Goal: Find specific page/section: Find specific page/section

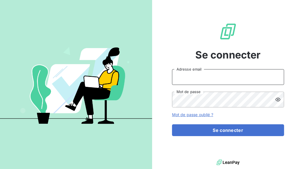
click at [210, 81] on input "Adresse email" at bounding box center [228, 77] width 112 height 16
click at [276, 79] on body "Se connecter Adresse email Mot de passe Mot de passe oublié ? Se connecter" at bounding box center [152, 84] width 304 height 169
click at [0, 168] on com-1password-button at bounding box center [0, 169] width 0 height 0
type input "[EMAIL_ADDRESS][DOMAIN_NAME]"
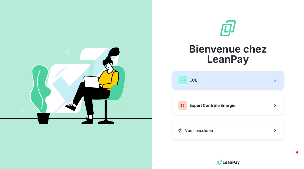
click at [216, 79] on button "EC ECE" at bounding box center [228, 80] width 112 height 19
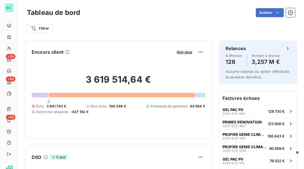
click at [169, 27] on div "Filtrer" at bounding box center [161, 28] width 268 height 11
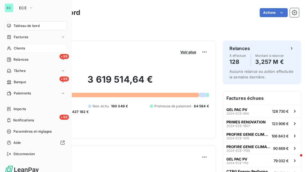
click at [20, 48] on span "Clients" at bounding box center [19, 48] width 11 height 5
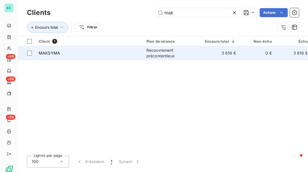
type input "mak"
click at [104, 50] on div "MAKSYMA" at bounding box center [89, 53] width 101 height 6
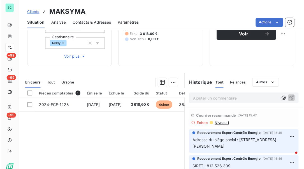
scroll to position [64, 0]
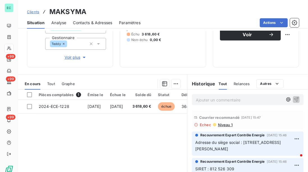
click at [223, 123] on span "Niveau 1" at bounding box center [224, 124] width 15 height 4
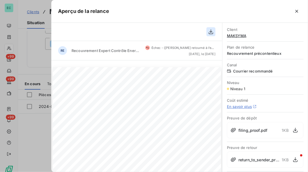
click at [209, 32] on icon "button" at bounding box center [211, 32] width 6 height 6
click at [279, 157] on span "return_to_sender_proof.pdf" at bounding box center [258, 159] width 41 height 6
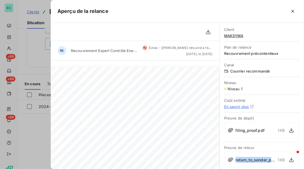
click at [285, 161] on body "EC +99 +99 +99 Clients MAKSYMA Situation Analyse Contacts & Adresses Paramètres…" at bounding box center [152, 84] width 304 height 169
click at [289, 159] on icon "button" at bounding box center [292, 159] width 6 height 6
click at [25, 57] on div at bounding box center [152, 84] width 304 height 169
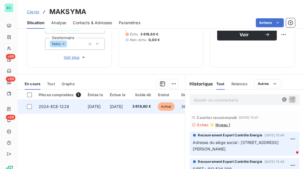
click at [123, 108] on span "[DATE]" at bounding box center [116, 106] width 13 height 5
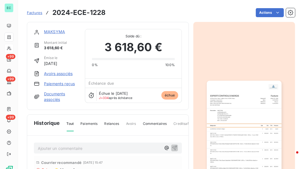
click at [56, 30] on link "MAKSYMA" at bounding box center [54, 31] width 21 height 5
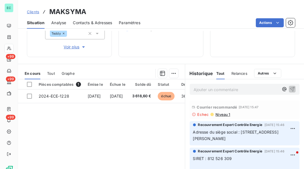
scroll to position [109, 0]
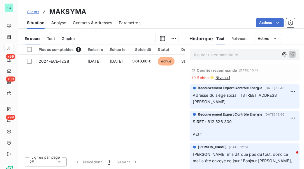
click at [208, 120] on span "SIRET : 812 526 309 Actif" at bounding box center [212, 128] width 39 height 18
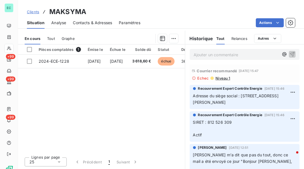
scroll to position [1, 0]
click at [208, 120] on span "SIRET : 812 526 309 Actif" at bounding box center [212, 129] width 39 height 18
click at [209, 121] on span "SIRET : 812 526 309 Actif" at bounding box center [212, 129] width 39 height 18
click at [206, 123] on span "SIRET : 812 526 309 Actif" at bounding box center [212, 129] width 39 height 18
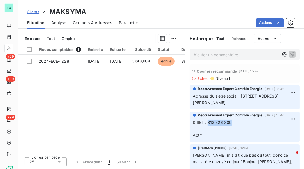
click at [229, 122] on span "SIRET : 812 526 309 Actif" at bounding box center [212, 129] width 39 height 18
copy span "812 526 309"
click at [218, 79] on span "Niveau 1" at bounding box center [222, 78] width 15 height 4
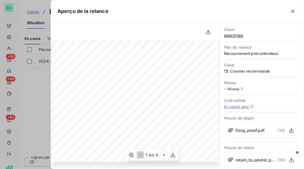
scroll to position [2, 0]
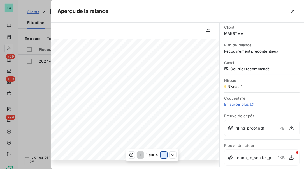
click at [164, 156] on icon "button" at bounding box center [164, 155] width 6 height 6
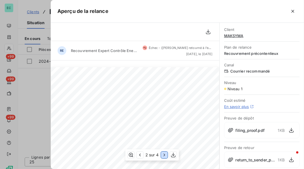
scroll to position [0, 0]
click at [39, 101] on div at bounding box center [152, 84] width 304 height 169
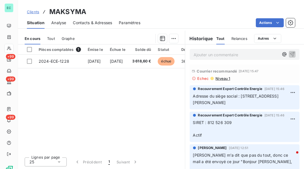
click at [220, 78] on span "Niveau 1" at bounding box center [222, 78] width 15 height 4
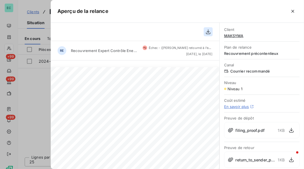
click at [204, 35] on button "button" at bounding box center [208, 31] width 9 height 9
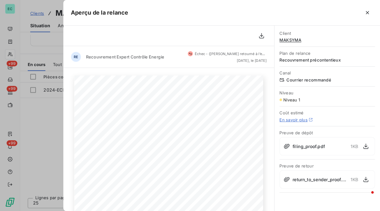
scroll to position [1, 0]
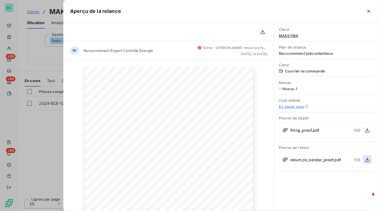
click at [304, 159] on icon "button" at bounding box center [367, 159] width 4 height 5
click at [43, 128] on div at bounding box center [190, 105] width 380 height 211
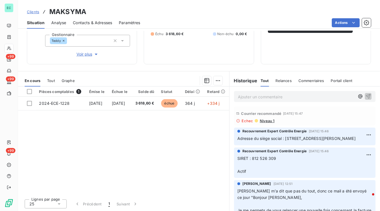
click at [35, 11] on span "Clients" at bounding box center [33, 12] width 12 height 4
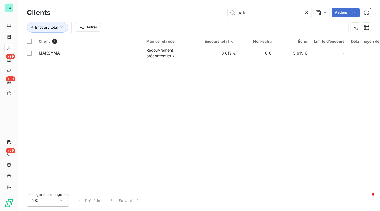
click at [304, 14] on icon at bounding box center [307, 13] width 6 height 6
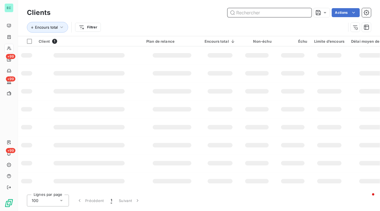
click at [290, 12] on input "text" at bounding box center [270, 12] width 84 height 9
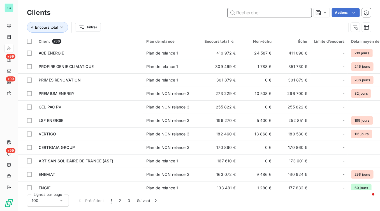
paste input "SOLUTION ISOLATION DE FRANCE"
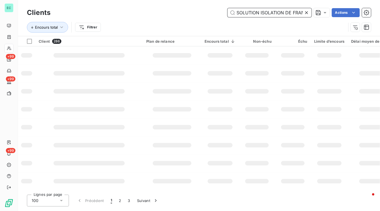
scroll to position [0, 10]
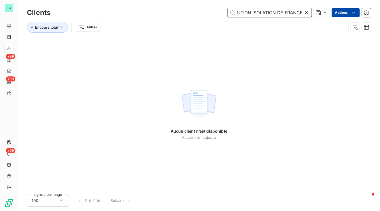
drag, startPoint x: 252, startPoint y: 13, endPoint x: 354, endPoint y: 17, distance: 102.4
click at [304, 17] on div "SOLUTION ISOLATION DE FRANCE Actions" at bounding box center [214, 12] width 314 height 9
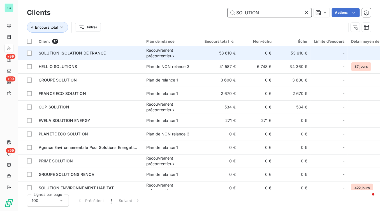
type input "SOLUTION"
click at [203, 55] on td "53 610 €" at bounding box center [220, 52] width 38 height 13
